Goal: Information Seeking & Learning: Find specific fact

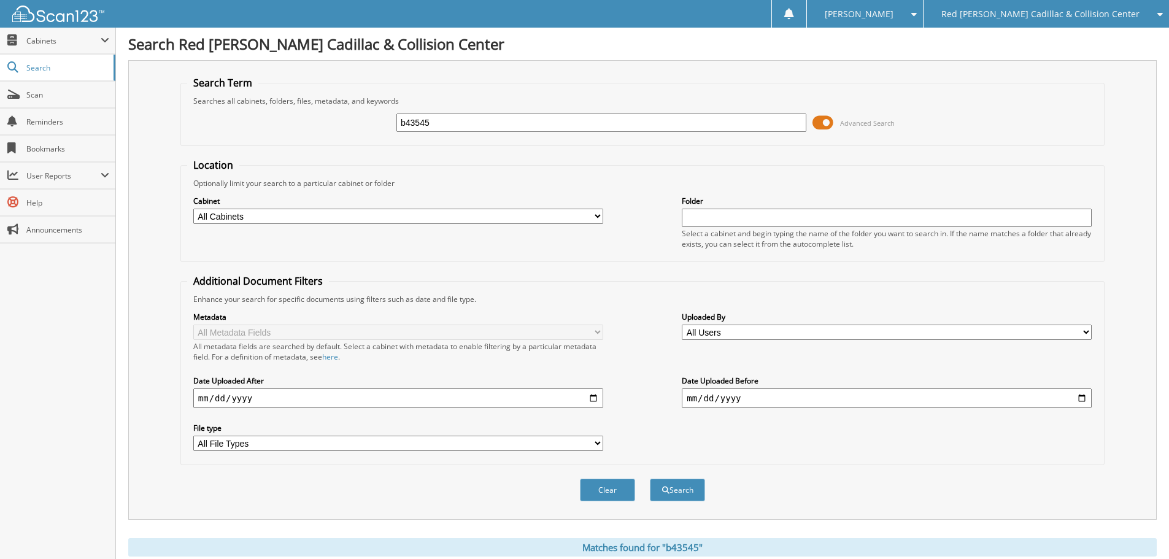
click at [618, 122] on input "b43545" at bounding box center [601, 123] width 410 height 18
type input "229523"
click at [650, 479] on button "Search" at bounding box center [677, 490] width 55 height 23
click at [178, 349] on div "Search Term Searches all cabinets, folders, files, metadata, and keywords 22952…" at bounding box center [642, 290] width 1029 height 460
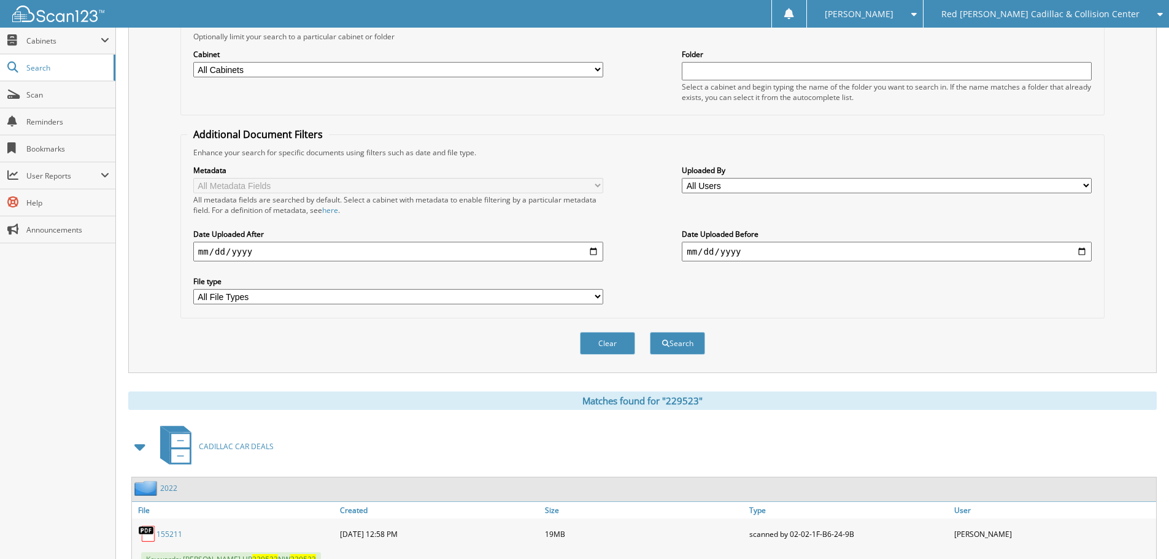
scroll to position [307, 0]
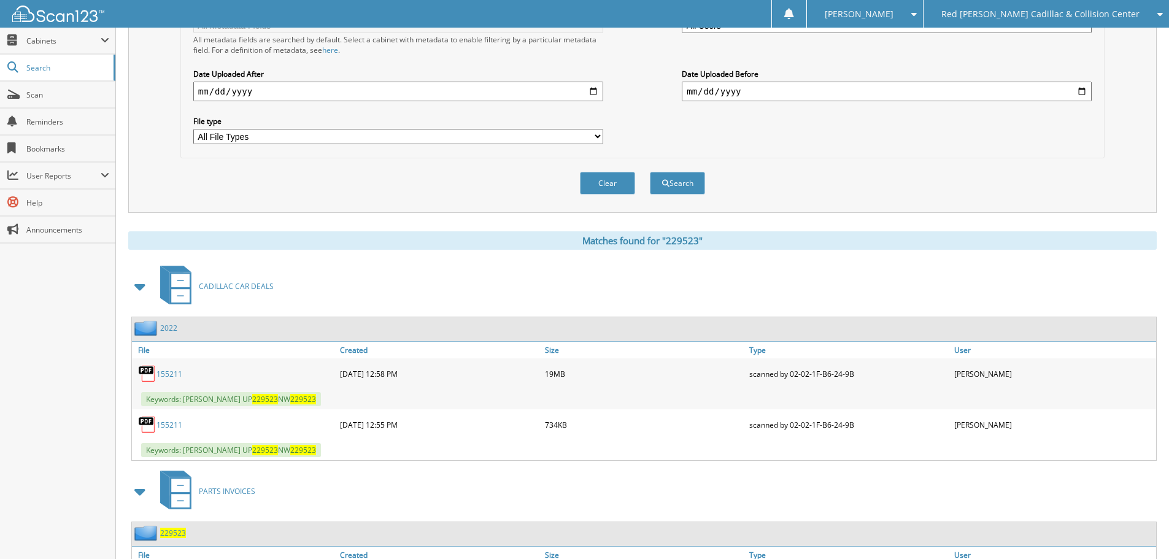
click at [168, 421] on link "155211" at bounding box center [169, 425] width 26 height 10
click at [172, 376] on link "155211" at bounding box center [169, 374] width 26 height 10
click at [498, 274] on div "CADILLAC CAR DEALS" at bounding box center [642, 286] width 1029 height 48
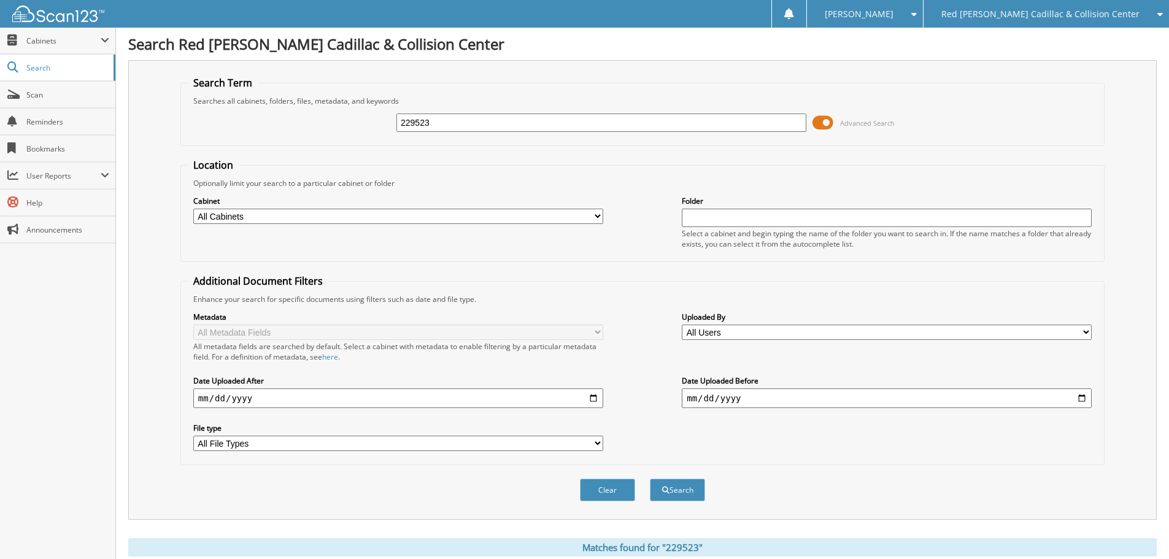
click at [279, 198] on label "Cabinet" at bounding box center [398, 201] width 410 height 10
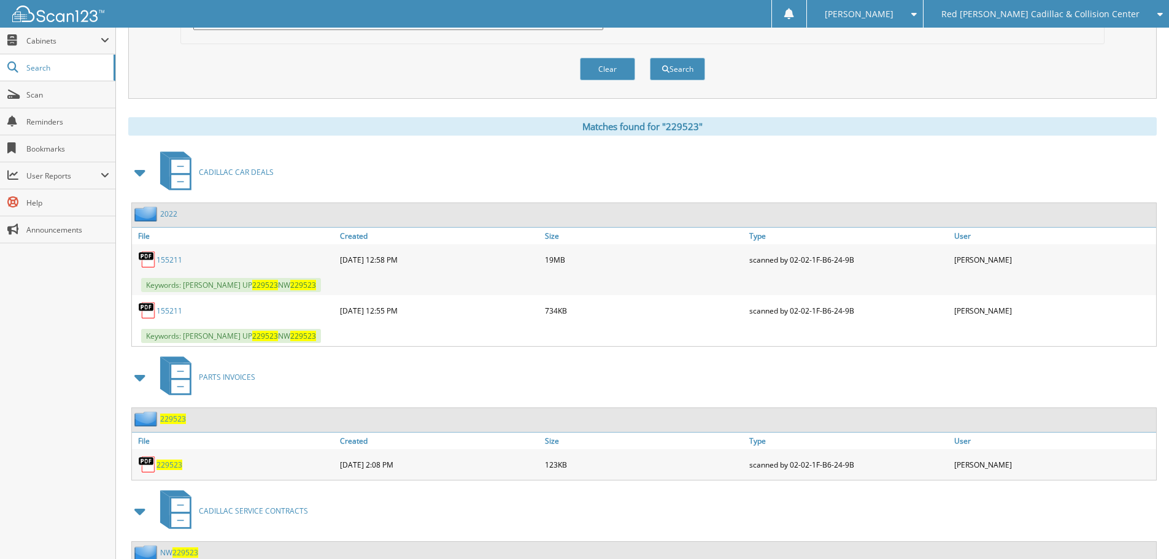
scroll to position [466, 0]
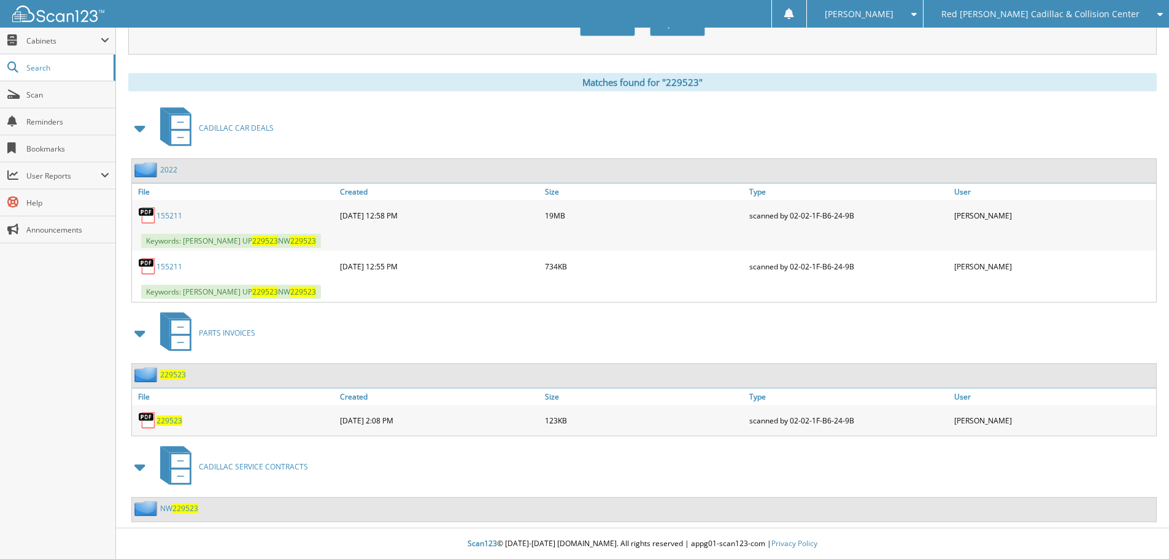
click at [99, 382] on div "Close Cabinets This Company All Companies Search Scan" at bounding box center [58, 293] width 116 height 531
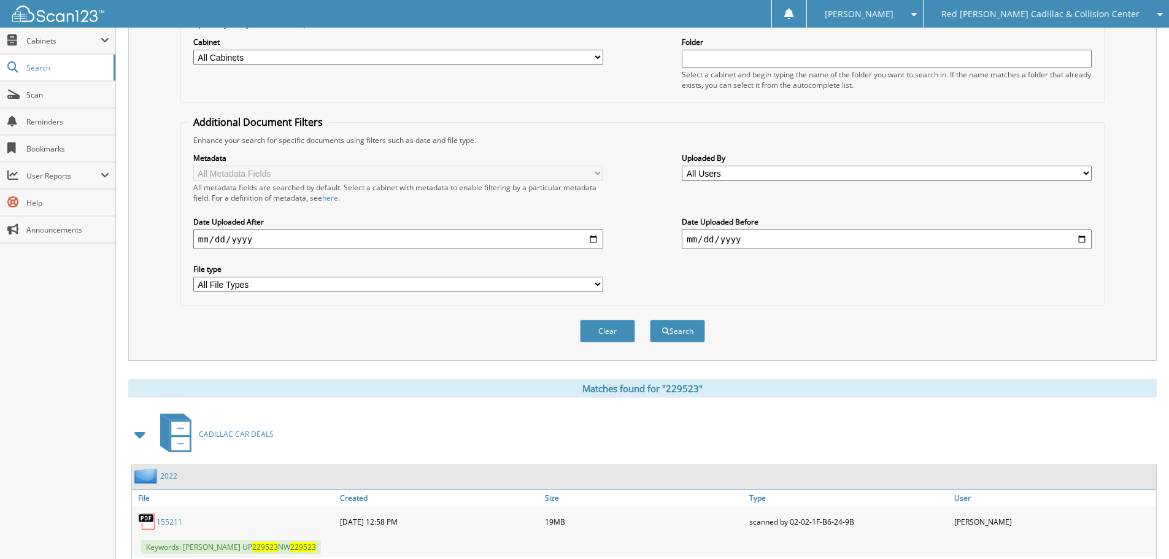
scroll to position [0, 0]
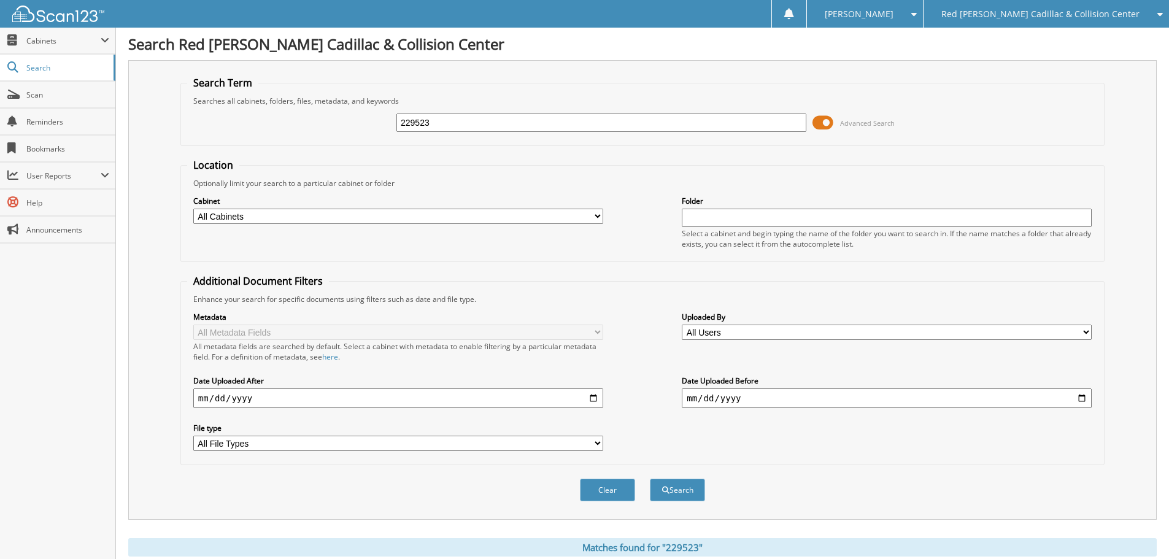
click at [556, 110] on div "229523 Advanced Search" at bounding box center [642, 122] width 911 height 33
click at [555, 117] on input "229523" at bounding box center [601, 123] width 410 height 18
type input "J"
click at [438, 120] on input "text" at bounding box center [601, 123] width 410 height 18
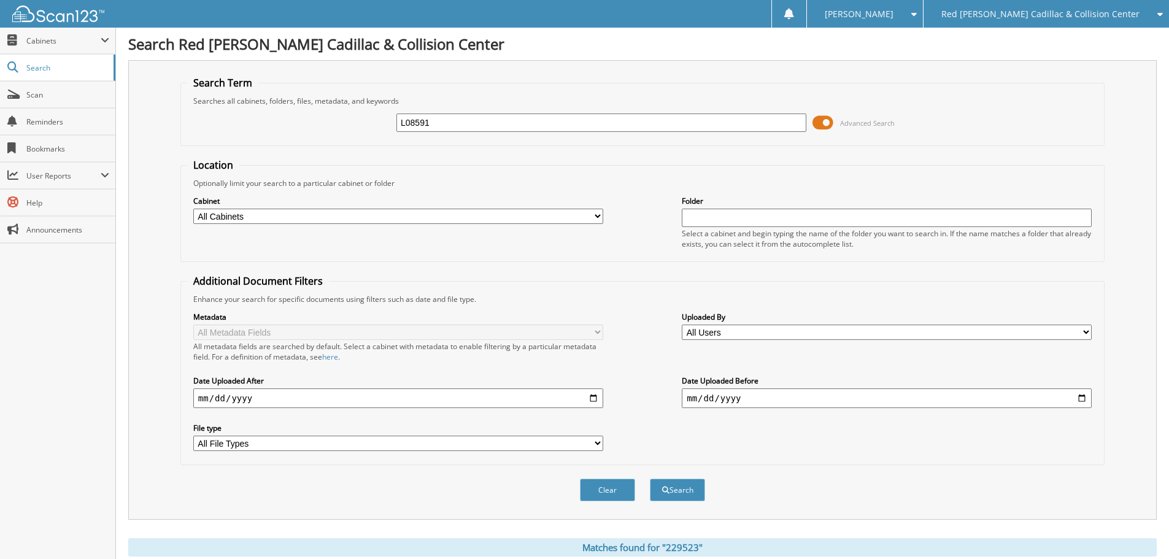
type input "L08591"
click at [650, 479] on button "Search" at bounding box center [677, 490] width 55 height 23
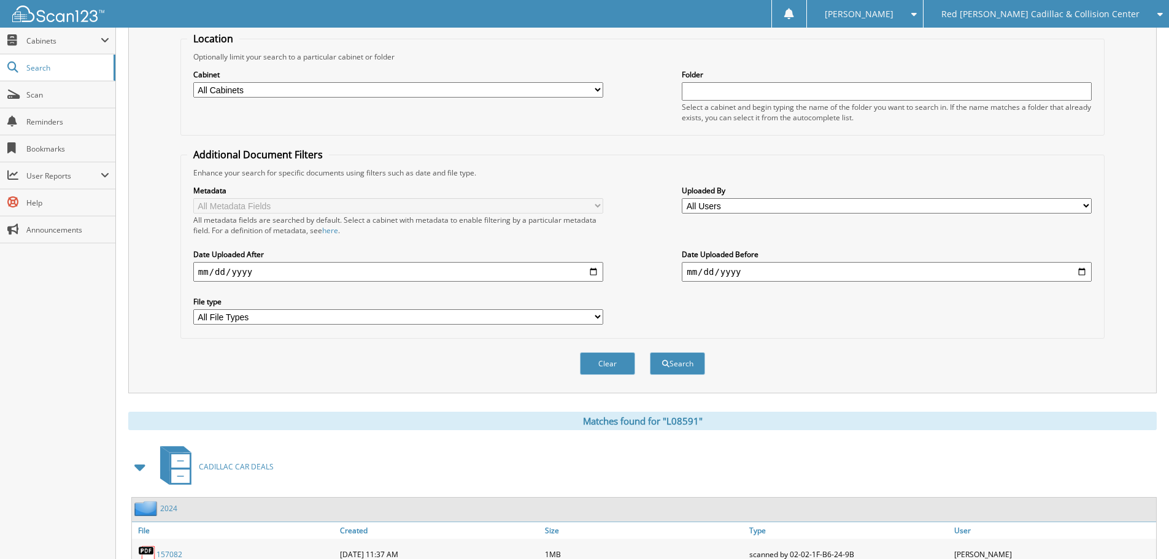
scroll to position [332, 0]
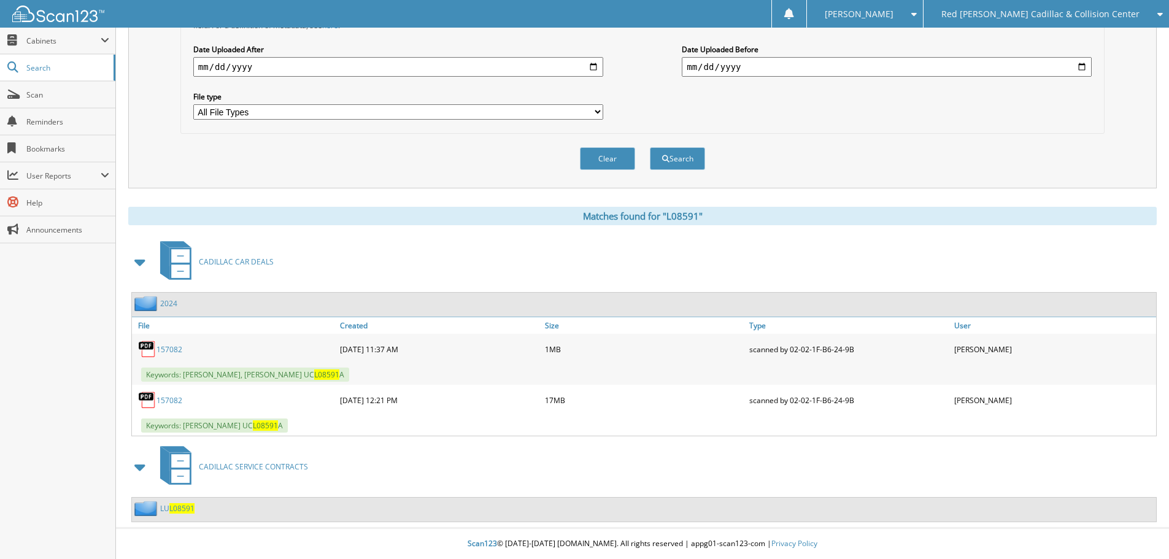
click at [177, 346] on link "157082" at bounding box center [169, 349] width 26 height 10
click at [164, 409] on div "157082" at bounding box center [234, 400] width 205 height 25
click at [168, 401] on link "157082" at bounding box center [169, 400] width 26 height 10
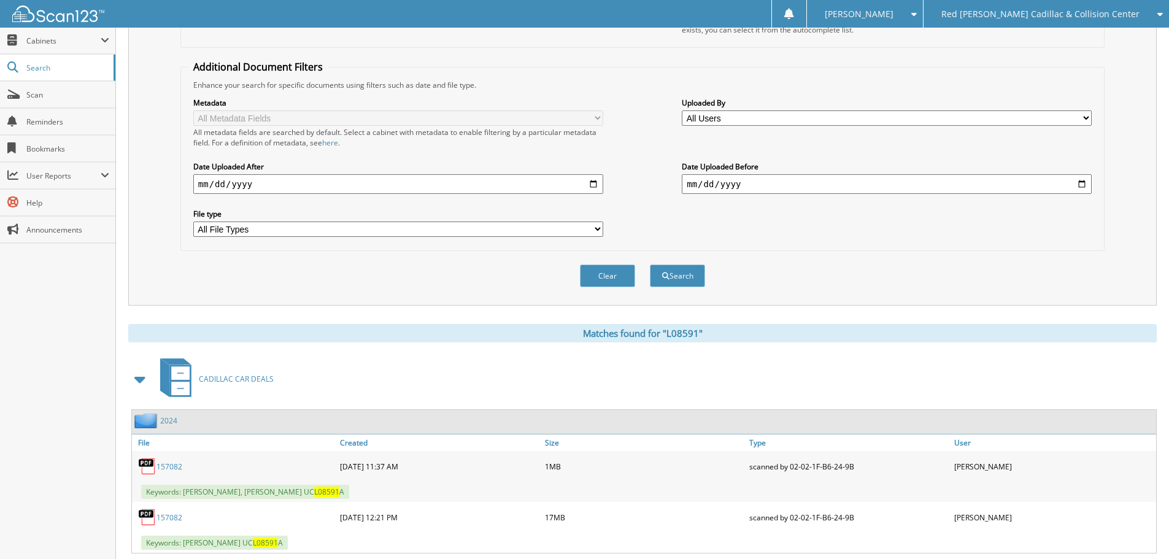
scroll to position [87, 0]
